Goal: Check status: Check status

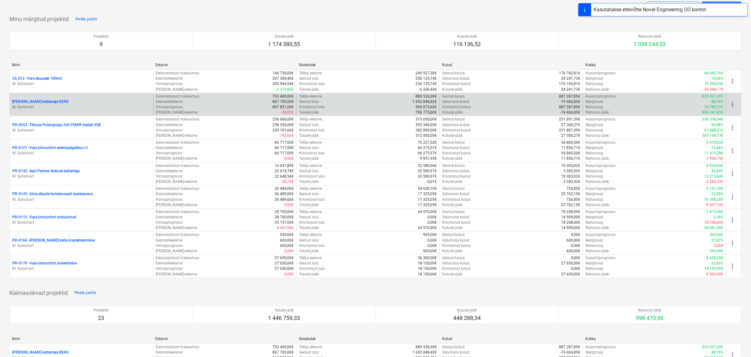
scroll to position [39, 0]
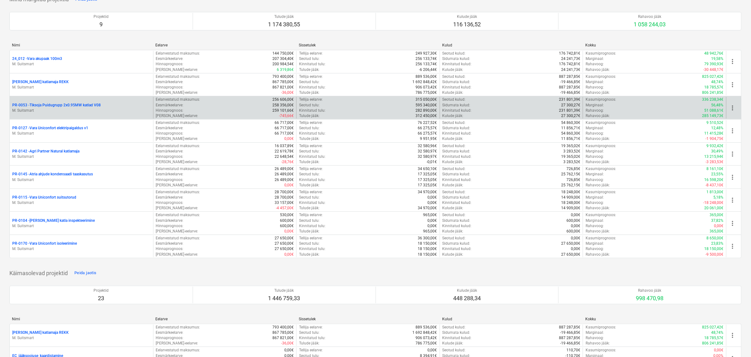
click at [41, 105] on p "PR-0053 - Tiksoja Puidugrupp 2x0.95MW katlad V08" at bounding box center [56, 105] width 89 height 5
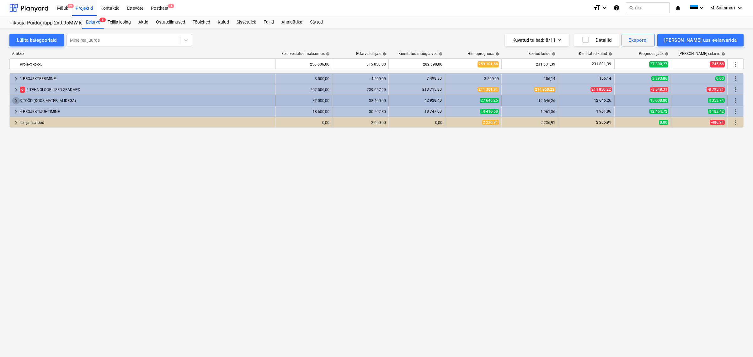
click at [15, 100] on span "keyboard_arrow_right" at bounding box center [16, 101] width 8 height 8
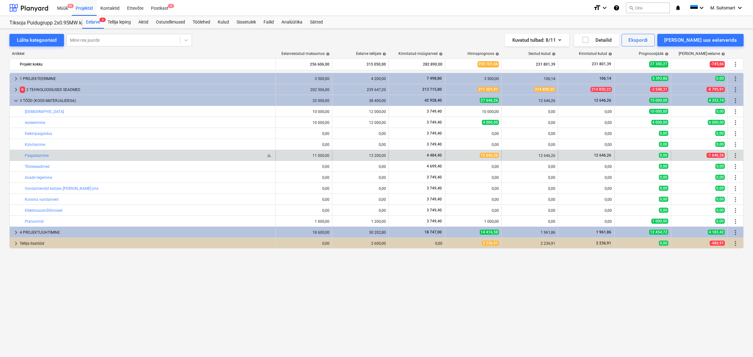
drag, startPoint x: 21, startPoint y: 155, endPoint x: 79, endPoint y: 156, distance: 58.1
click at [79, 156] on div "bar_chart Paigaldamine" at bounding box center [143, 156] width 266 height 10
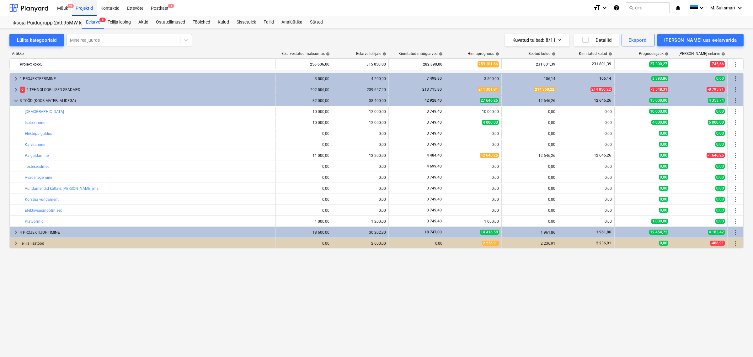
click at [87, 6] on div "Projektid" at bounding box center [84, 8] width 25 height 16
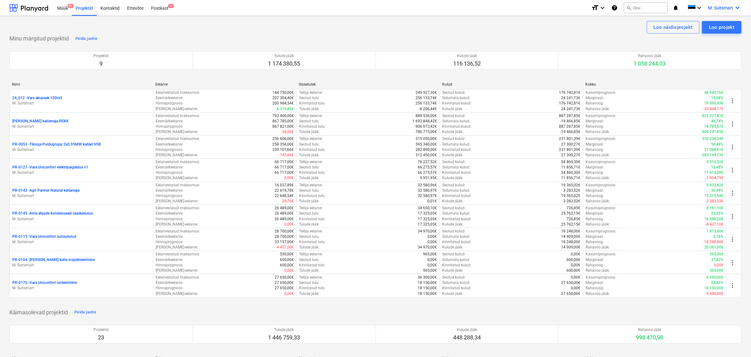
click at [725, 8] on span "M. Suitsmart" at bounding box center [721, 7] width 25 height 5
click at [715, 39] on div "MS [PERSON_NAME] Services OÜ" at bounding box center [711, 40] width 53 height 9
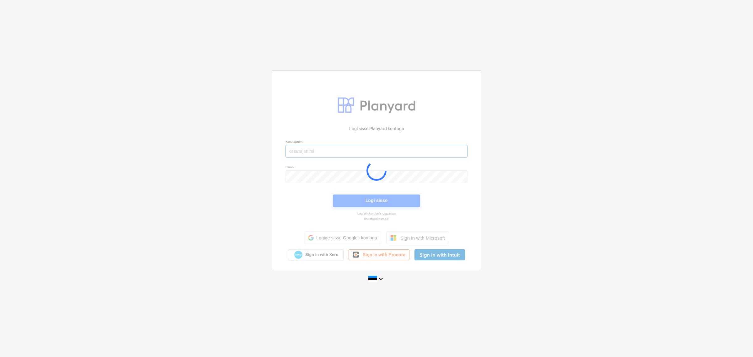
type input "[EMAIL_ADDRESS][DOMAIN_NAME]"
